Goal: Transaction & Acquisition: Download file/media

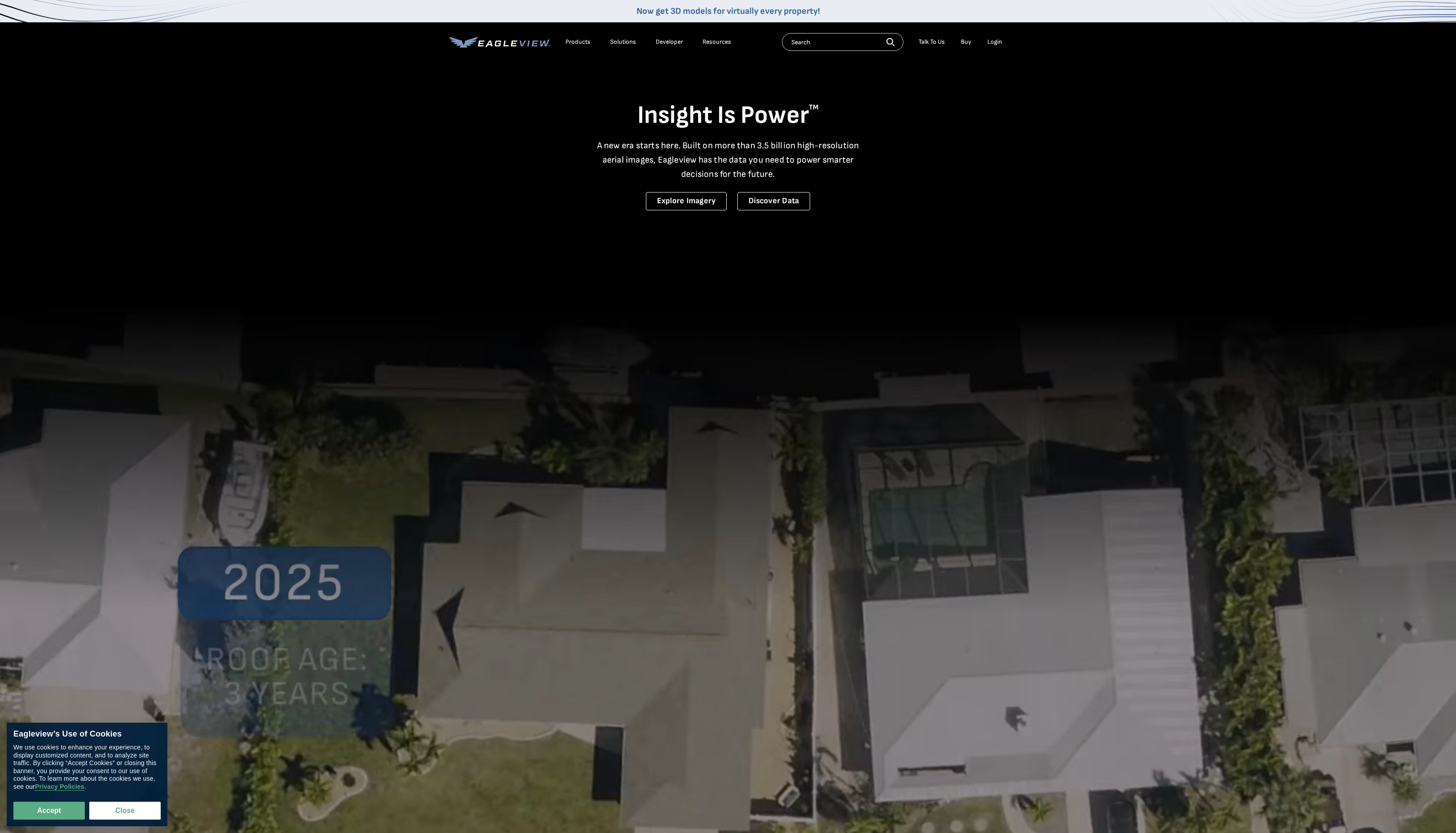
click at [997, 41] on div "Login" at bounding box center [995, 42] width 15 height 8
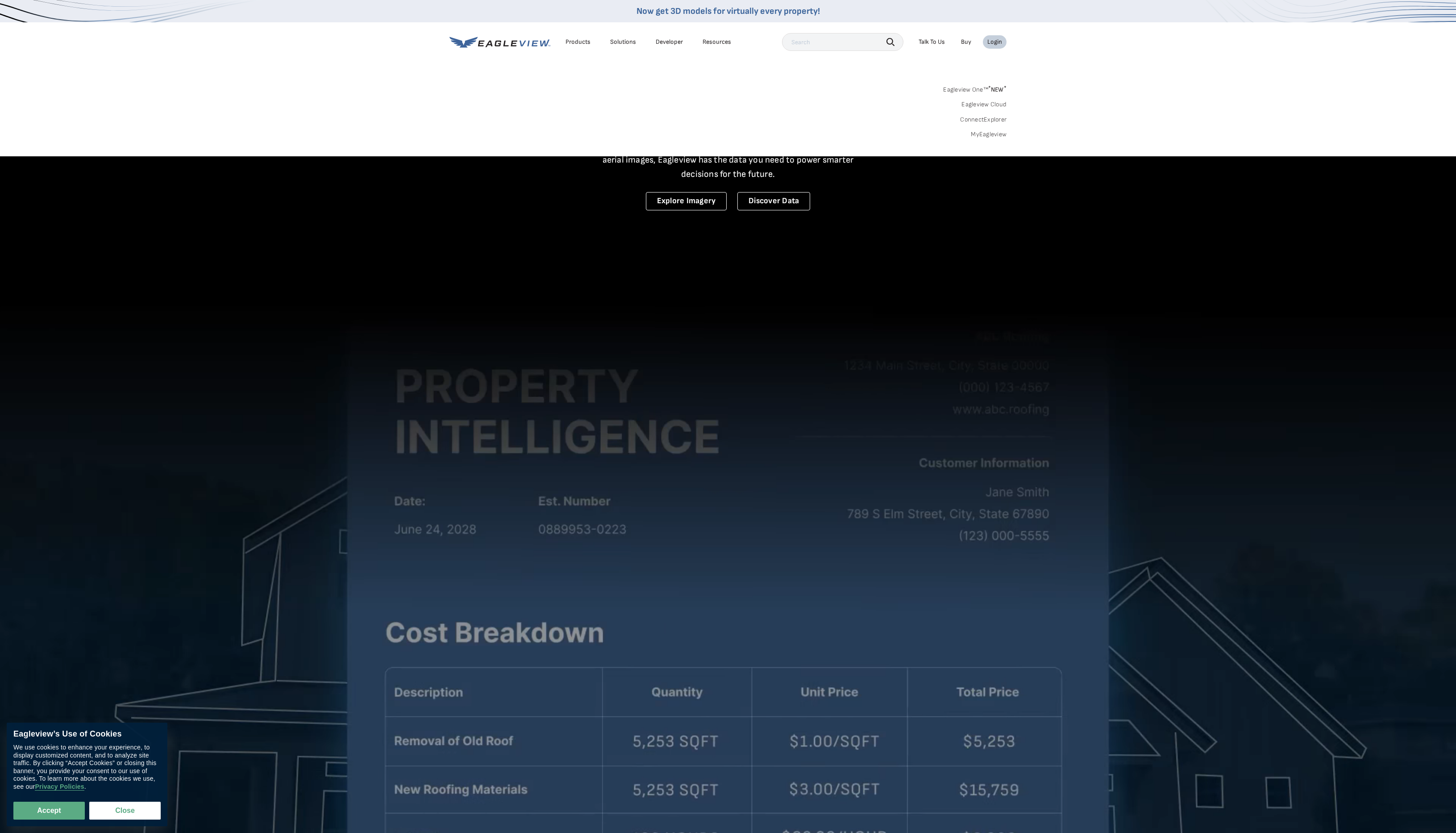
click at [1001, 88] on span "* NEW *" at bounding box center [997, 89] width 18 height 7
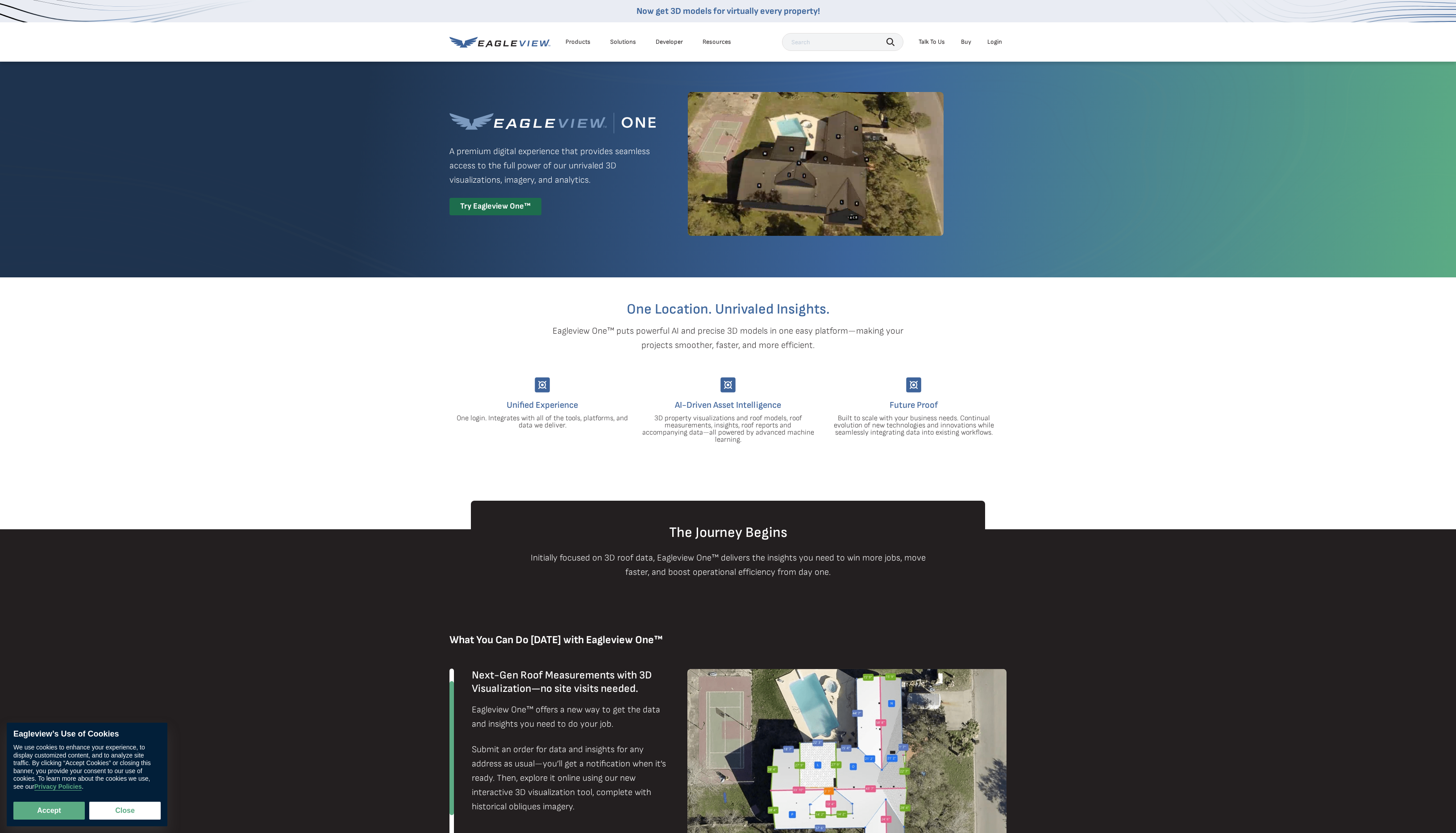
click at [994, 39] on div "Login" at bounding box center [995, 42] width 15 height 8
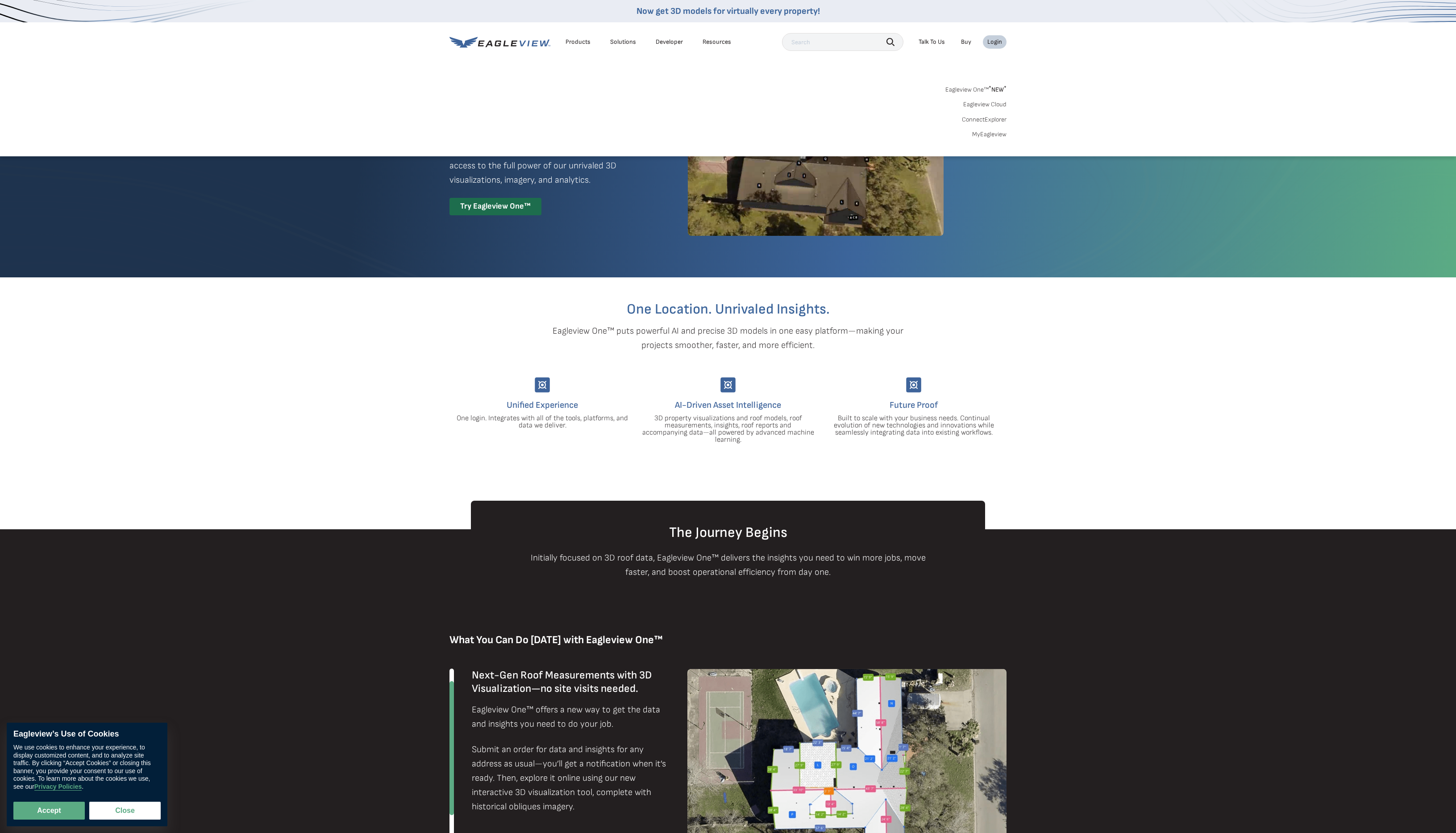
click at [1001, 132] on link "MyEagleview" at bounding box center [989, 135] width 34 height 8
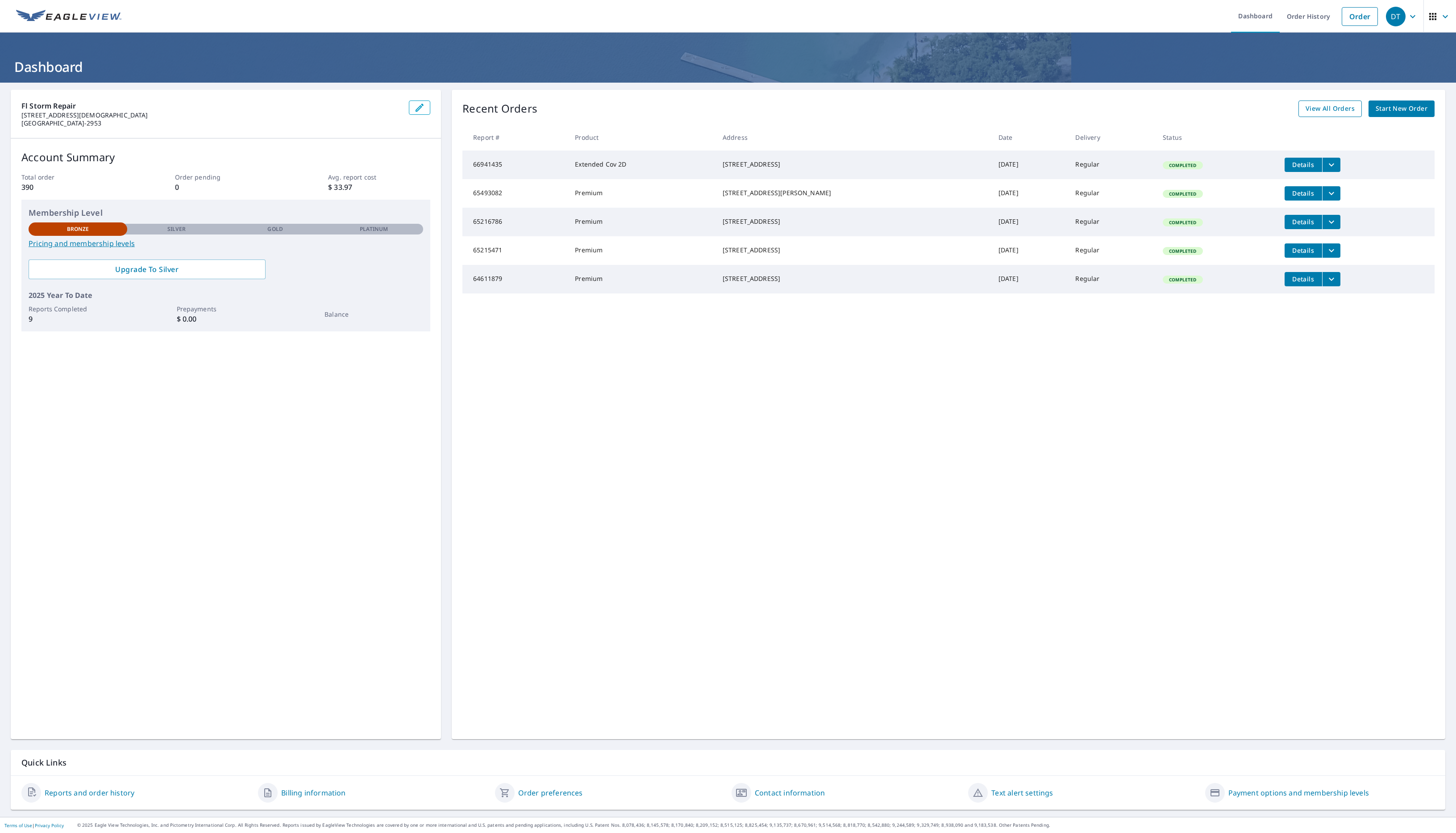
click at [1323, 108] on span "View All Orders" at bounding box center [1330, 109] width 49 height 11
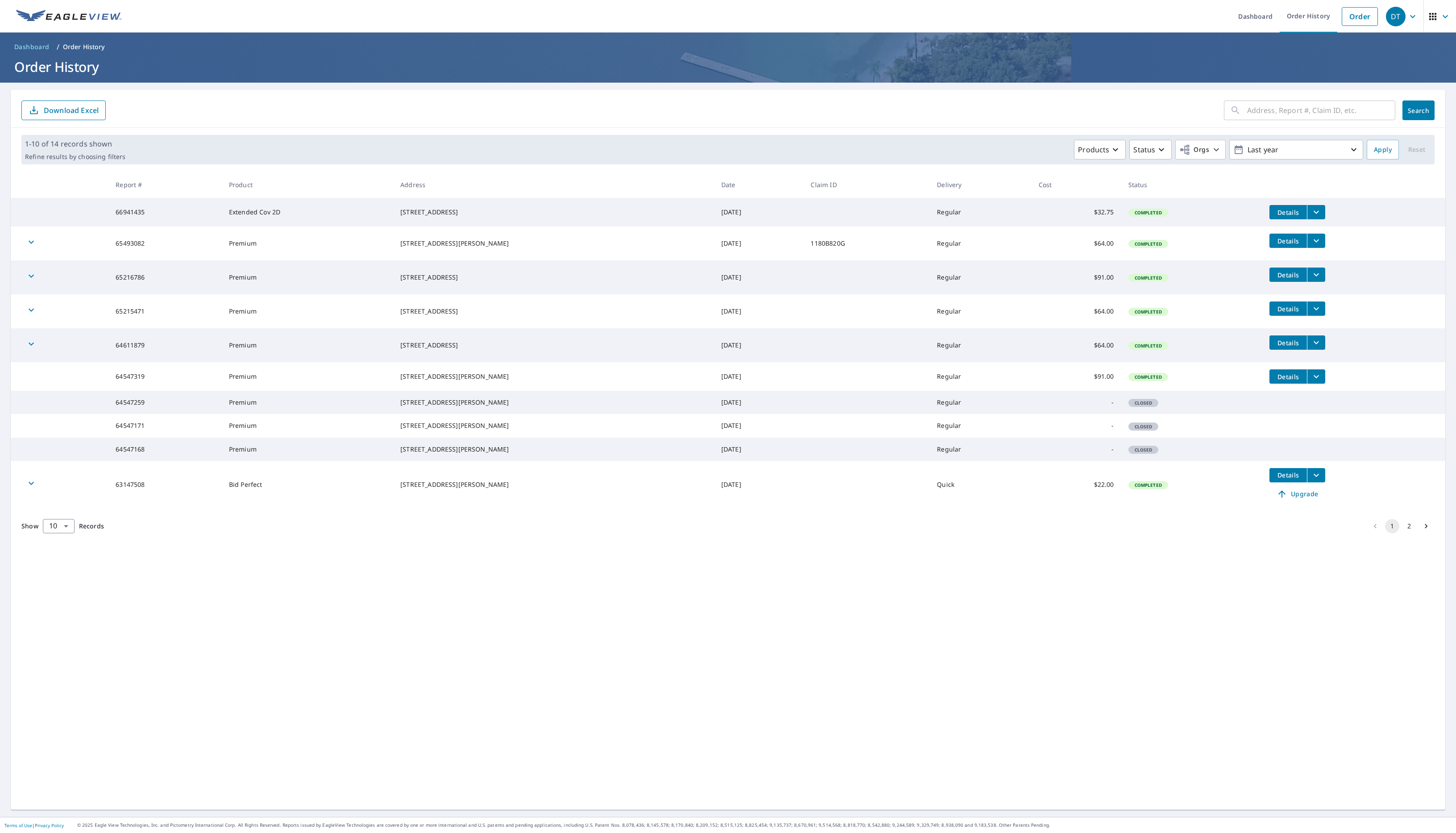
click at [1409, 533] on button "2" at bounding box center [1409, 526] width 14 height 14
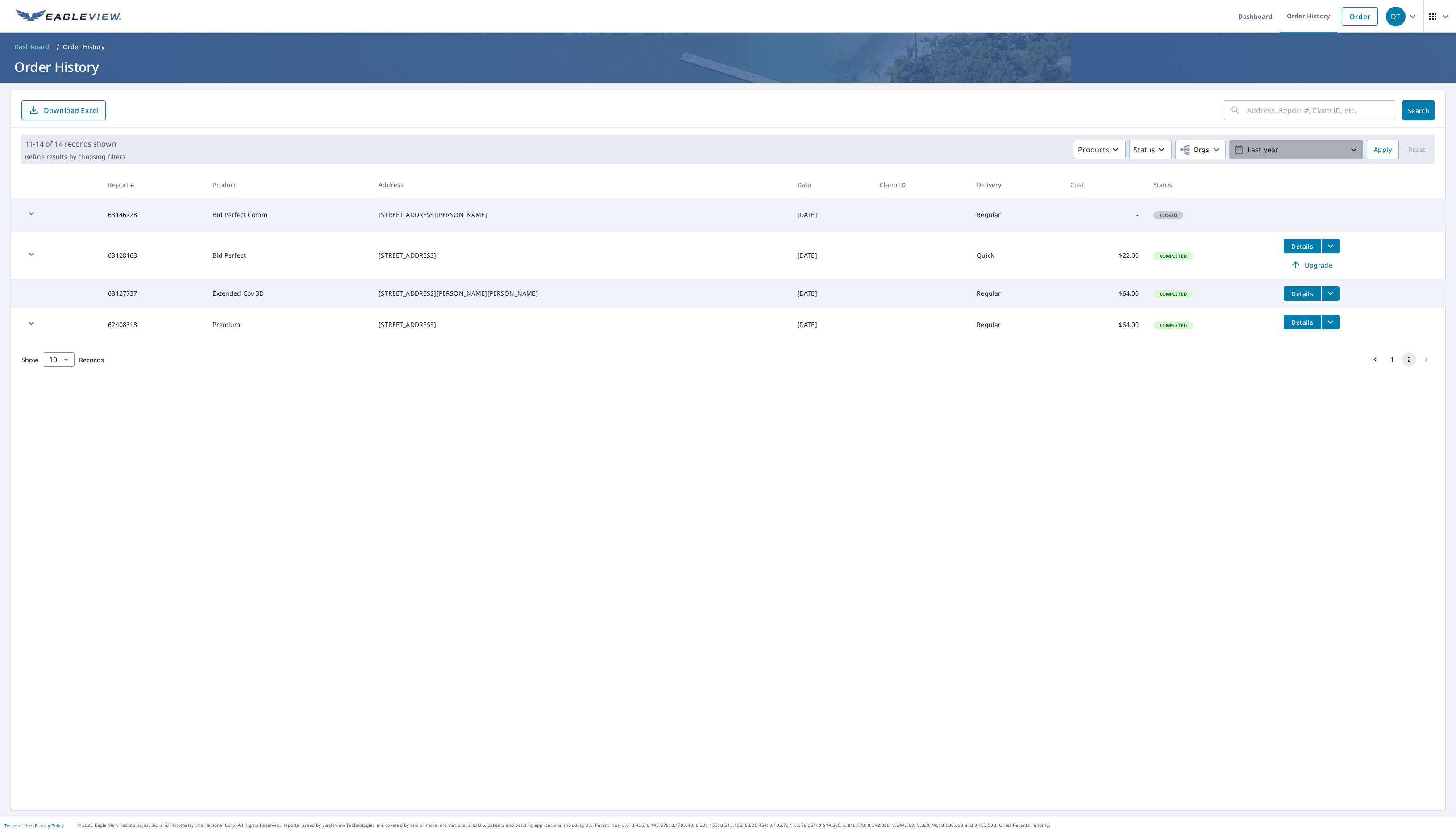
click at [1272, 152] on p "Last year" at bounding box center [1296, 150] width 105 height 16
click at [1281, 249] on p "365 days" at bounding box center [1290, 253] width 30 height 11
click at [1264, 152] on input "2024/09/10" at bounding box center [1268, 149] width 44 height 14
type input "2023/09/10"
click at [1233, 392] on div "​ Search Download Excel 11-14 of 14 records shown Refine results by choosing fi…" at bounding box center [728, 450] width 1435 height 720
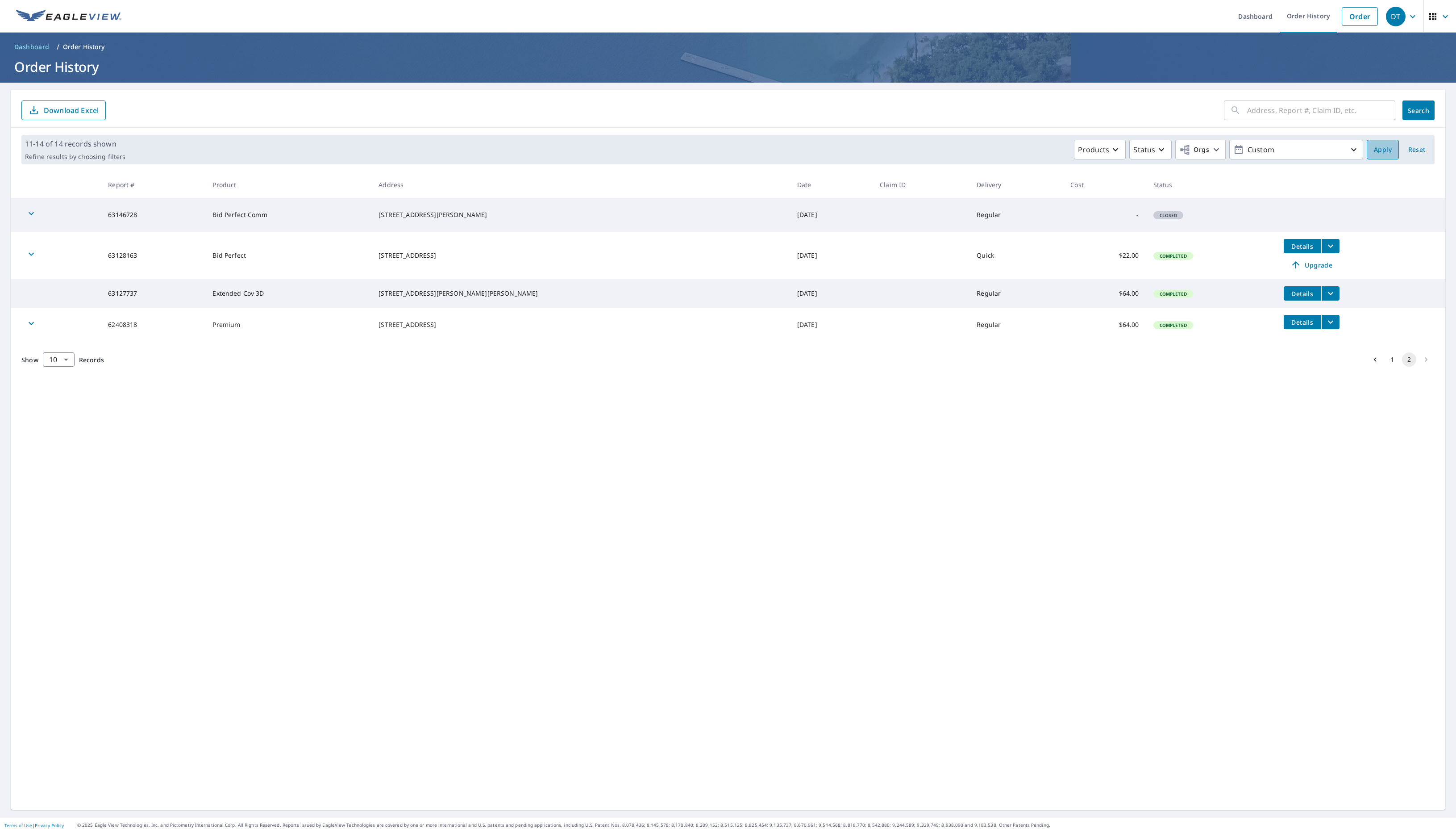
click at [1392, 150] on button "Apply" at bounding box center [1383, 149] width 32 height 20
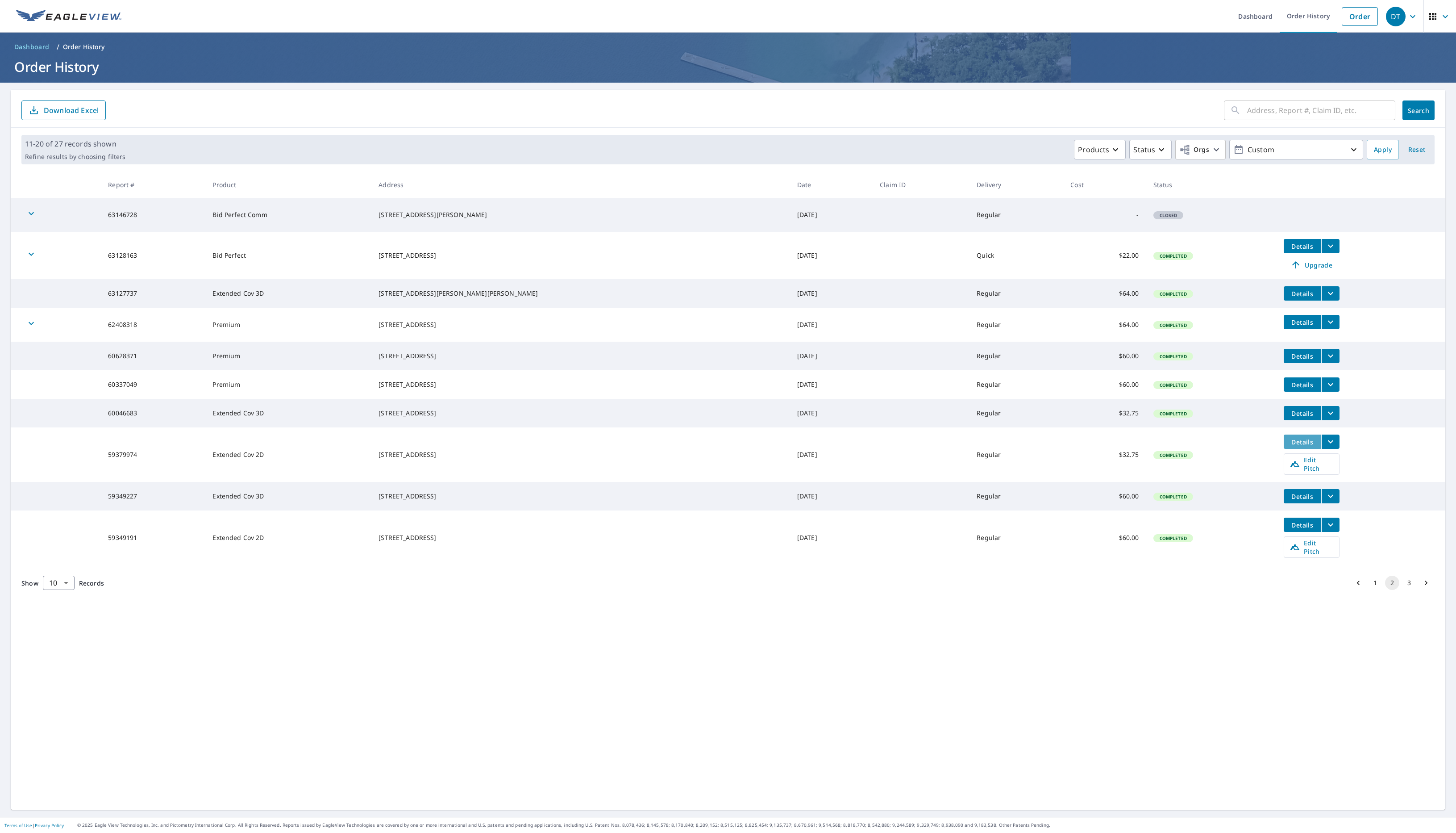
click at [1290, 446] on span "Details" at bounding box center [1302, 442] width 27 height 8
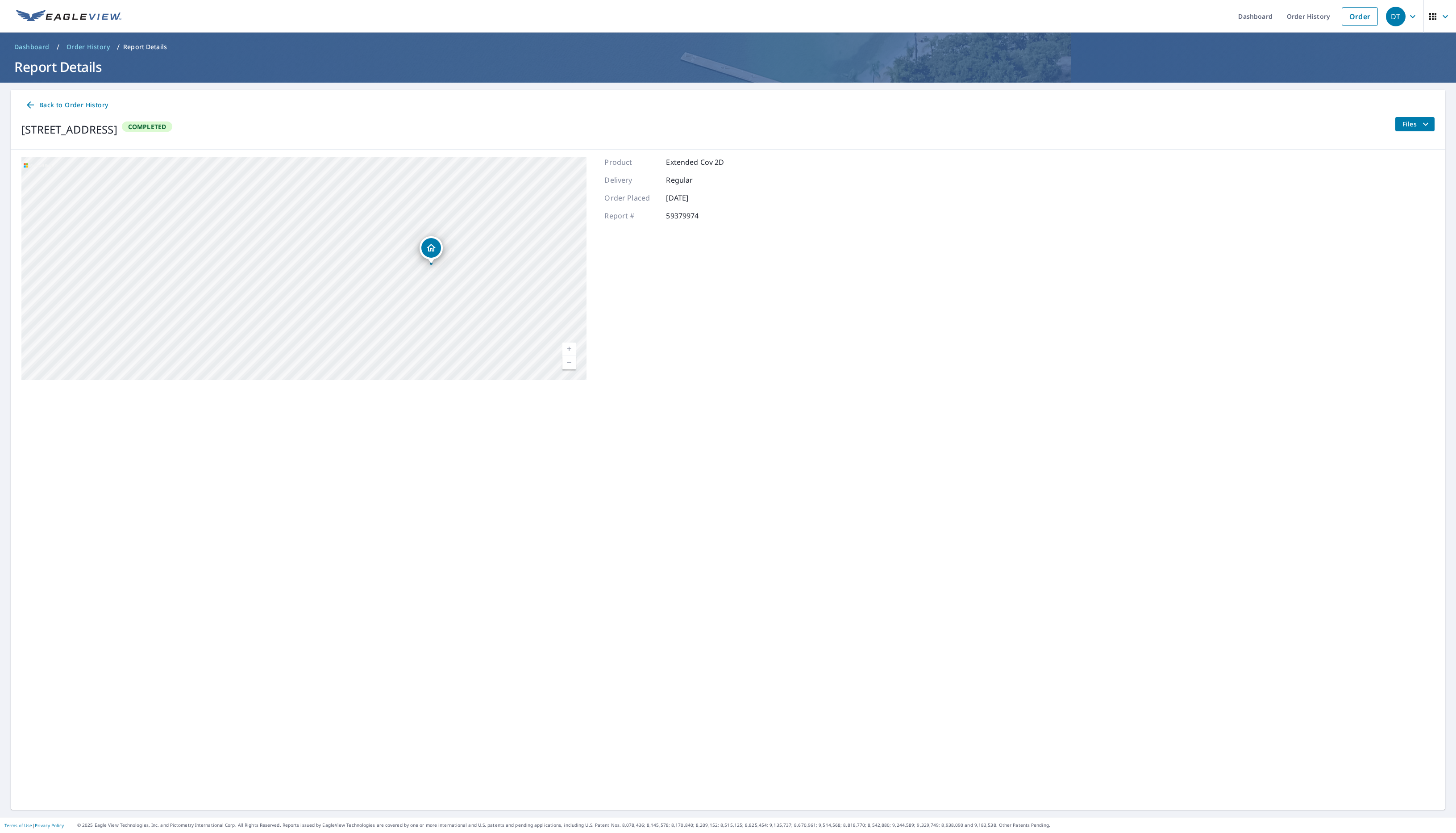
drag, startPoint x: 296, startPoint y: 291, endPoint x: 418, endPoint y: 286, distance: 122.1
click at [418, 286] on div "85 Wicket Way Cashiers, NC 28717" at bounding box center [304, 268] width 565 height 223
drag, startPoint x: 441, startPoint y: 329, endPoint x: 519, endPoint y: 343, distance: 79.2
click at [519, 345] on div "85 Wicket Way Cashiers, NC 28717" at bounding box center [304, 268] width 565 height 223
drag, startPoint x: 354, startPoint y: 307, endPoint x: 445, endPoint y: 347, distance: 99.4
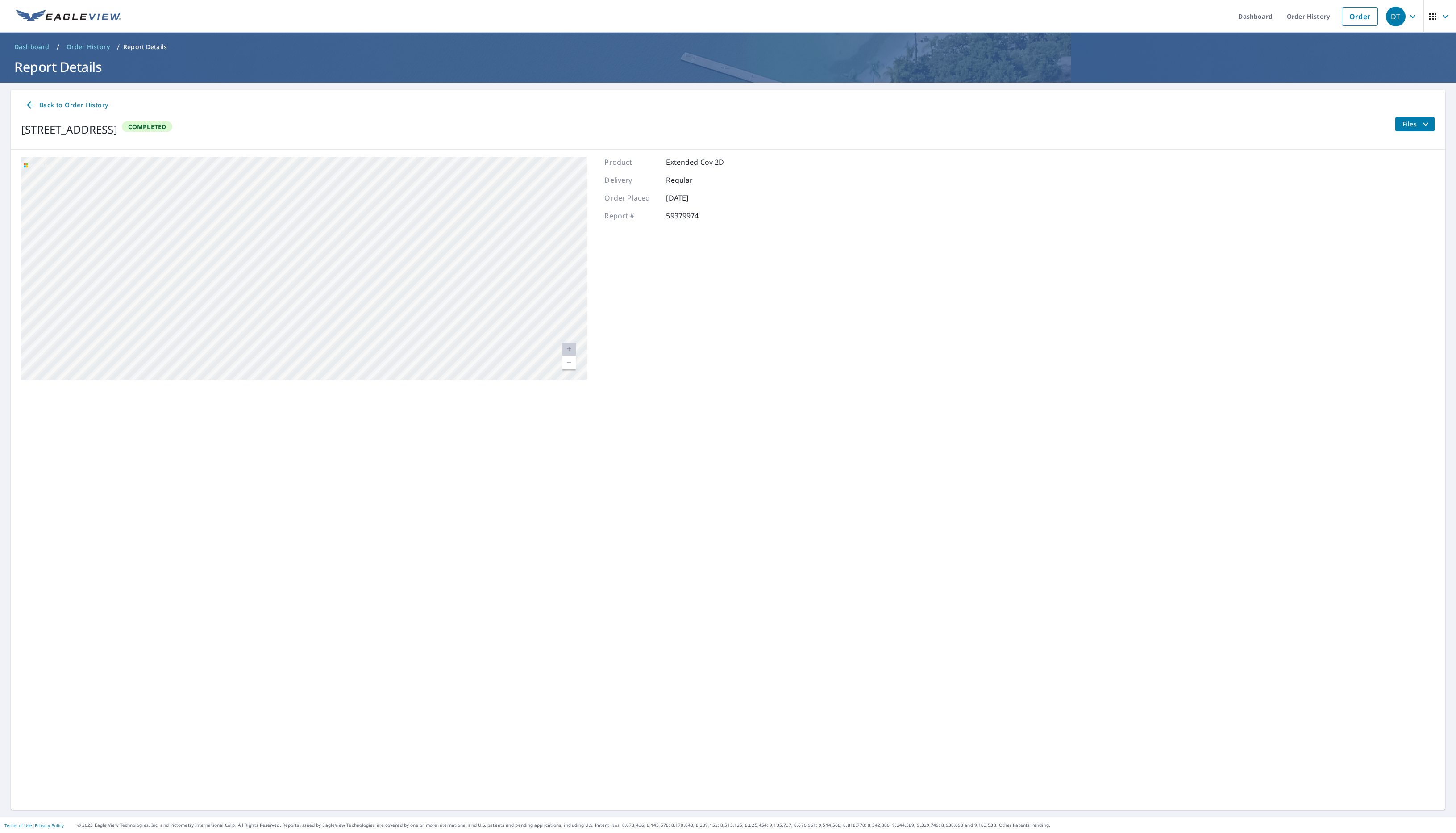
click at [445, 349] on div "85 Wicket Way Cashiers, NC 28717" at bounding box center [304, 268] width 565 height 223
drag, startPoint x: 482, startPoint y: 248, endPoint x: 466, endPoint y: 277, distance: 33.1
click at [466, 277] on div "85 Wicket Way Cashiers, NC 28717" at bounding box center [304, 268] width 565 height 223
drag, startPoint x: 451, startPoint y: 271, endPoint x: 449, endPoint y: 280, distance: 9.2
click at [449, 280] on div "85 Wicket Way Cashiers, NC 28717" at bounding box center [304, 268] width 565 height 223
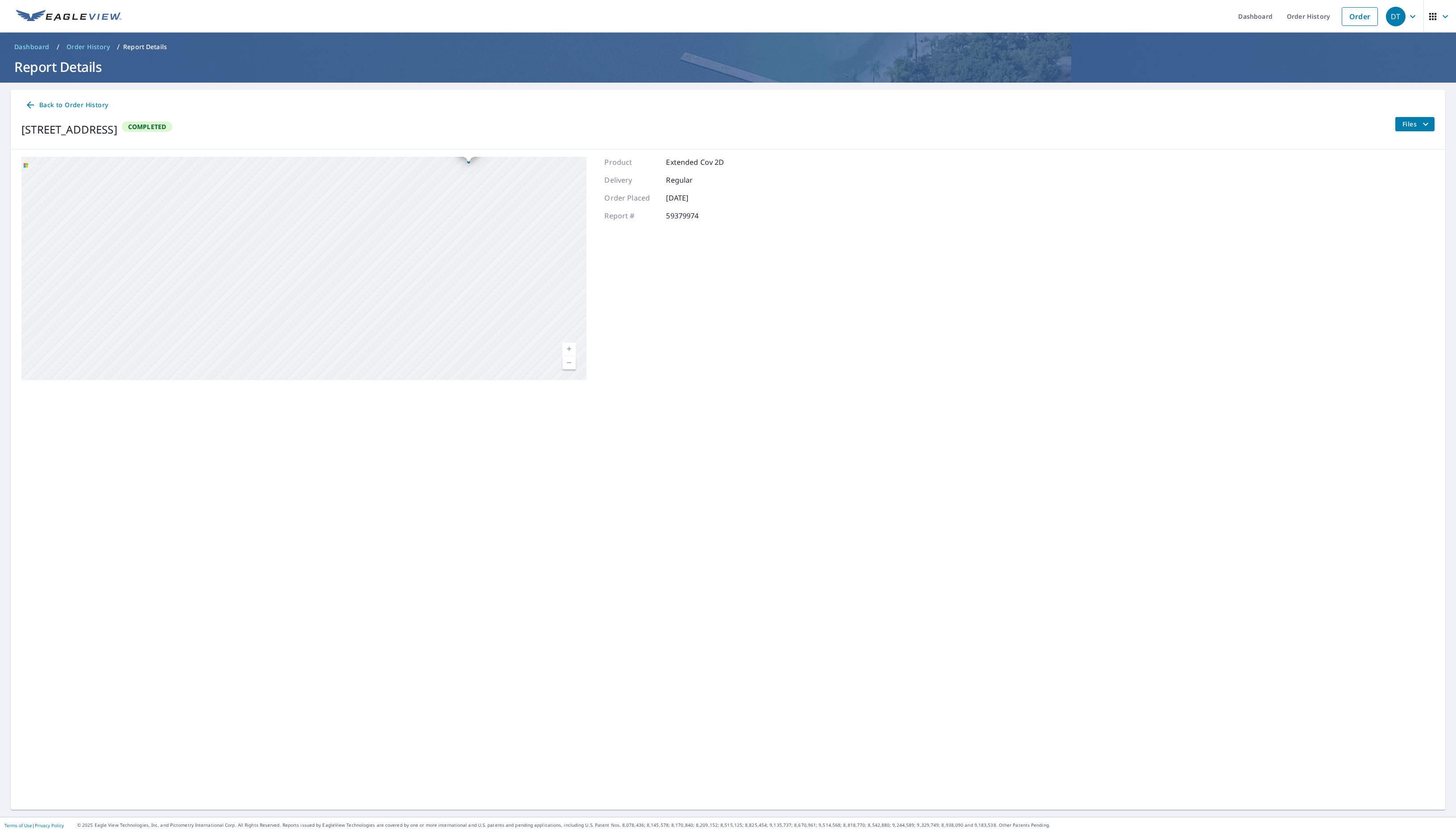
drag, startPoint x: 433, startPoint y: 295, endPoint x: 459, endPoint y: 187, distance: 111.1
click at [459, 187] on div "85 Wicket Way Cashiers, NC 28717" at bounding box center [304, 268] width 565 height 223
click at [1417, 126] on span "Files" at bounding box center [1416, 124] width 29 height 11
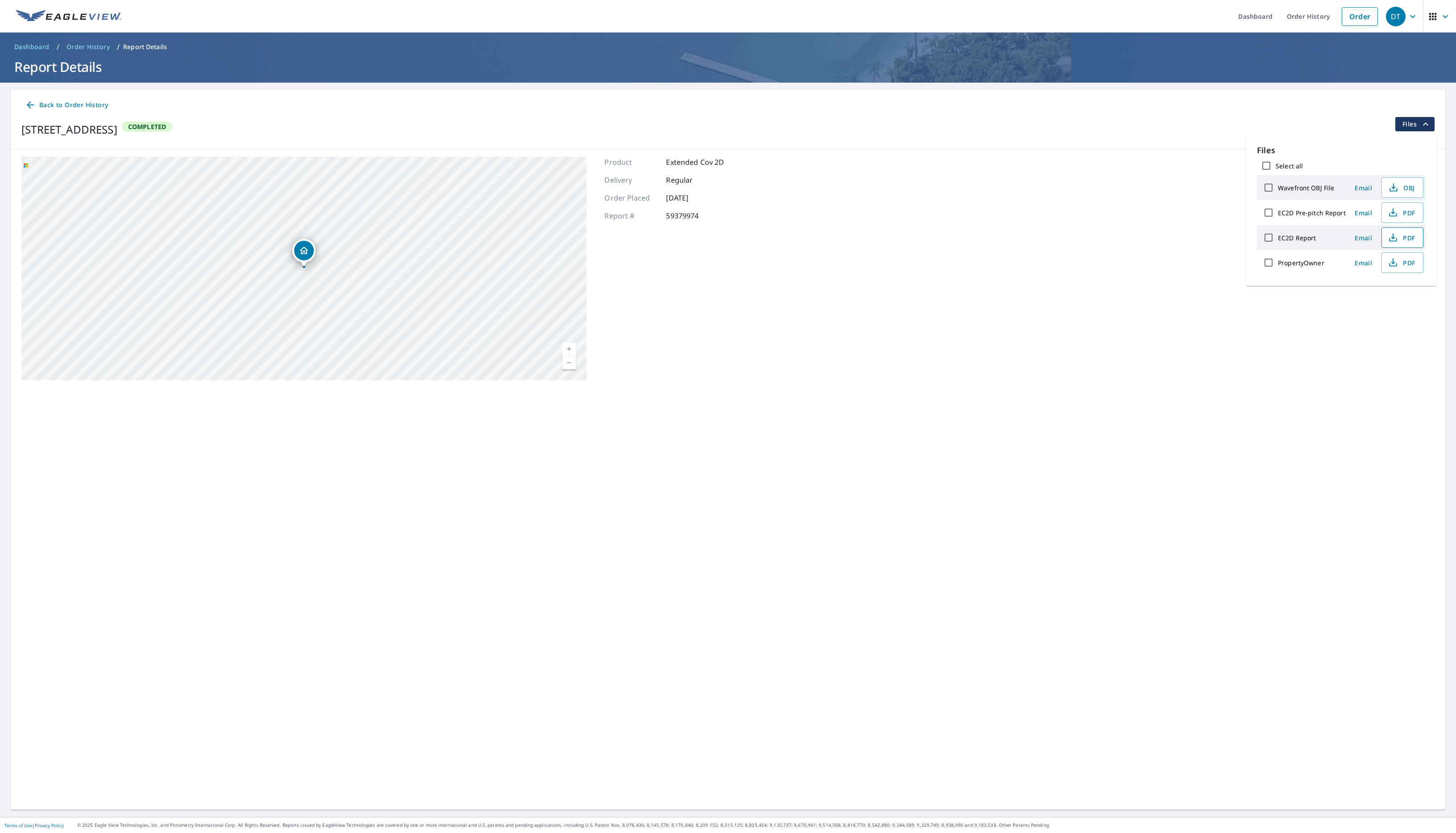
click at [1404, 240] on span "PDF" at bounding box center [1401, 238] width 29 height 11
click at [1411, 123] on span "Files" at bounding box center [1416, 124] width 29 height 11
click at [1410, 123] on span "Files" at bounding box center [1416, 124] width 29 height 11
click at [1402, 212] on span "PDF" at bounding box center [1401, 212] width 29 height 11
click at [1402, 236] on span "PDF" at bounding box center [1401, 238] width 29 height 11
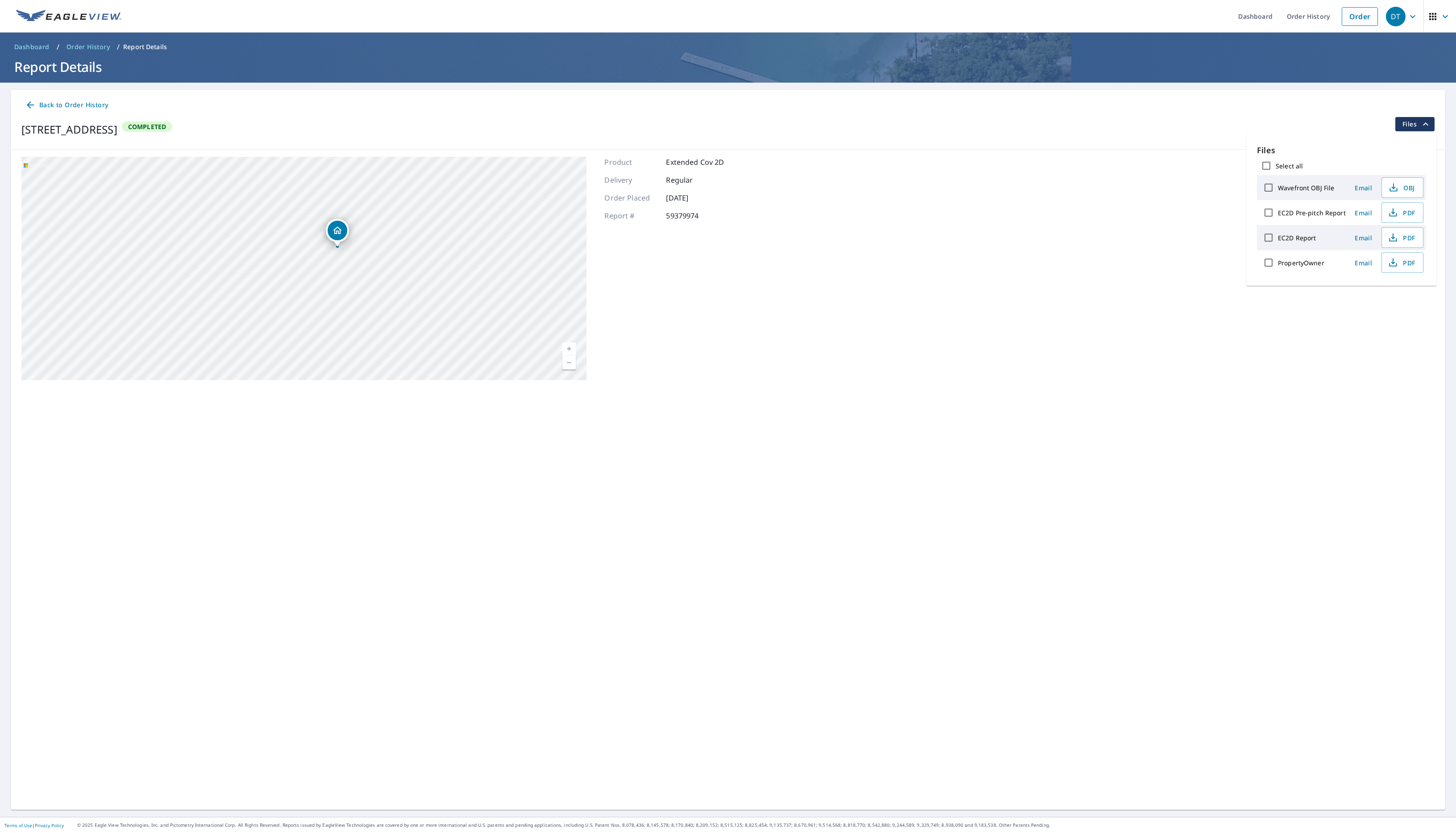
drag, startPoint x: 443, startPoint y: 348, endPoint x: 476, endPoint y: 328, distance: 38.6
click at [476, 328] on div "85 Wicket Way Cashiers, NC 28717" at bounding box center [304, 268] width 565 height 223
